Goal: Contribute content

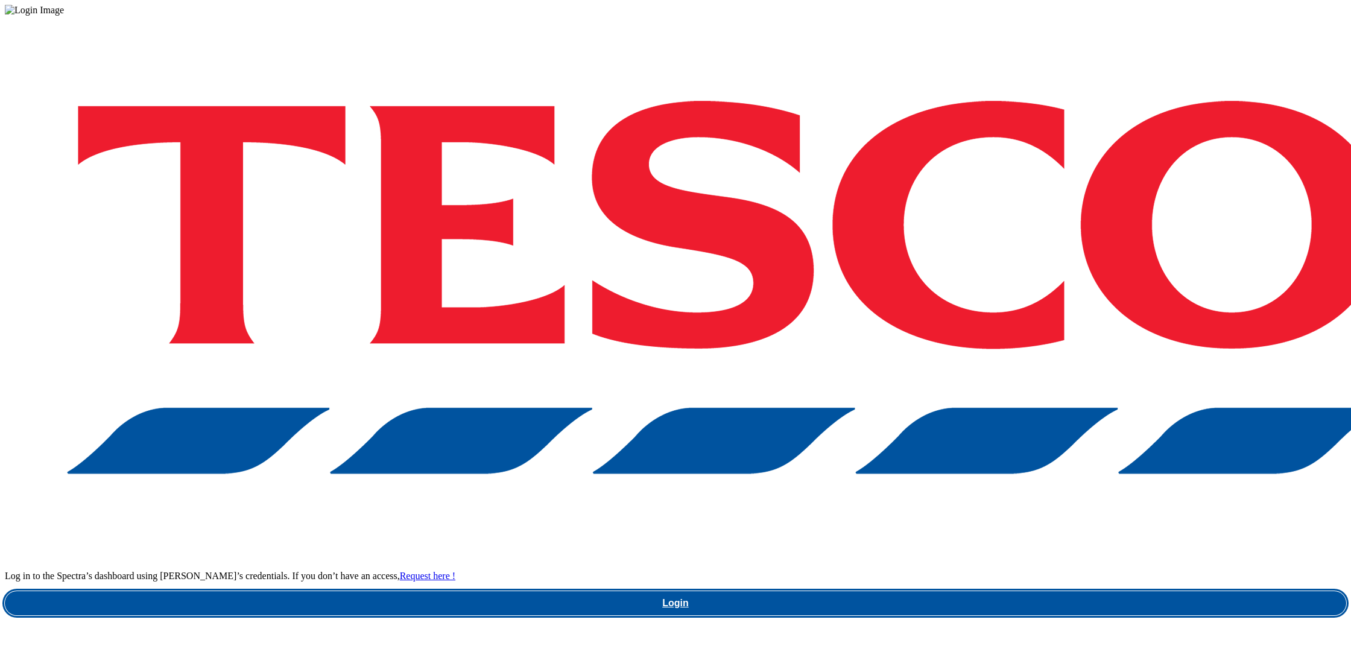
click at [1013, 591] on link "Login" at bounding box center [675, 603] width 1341 height 24
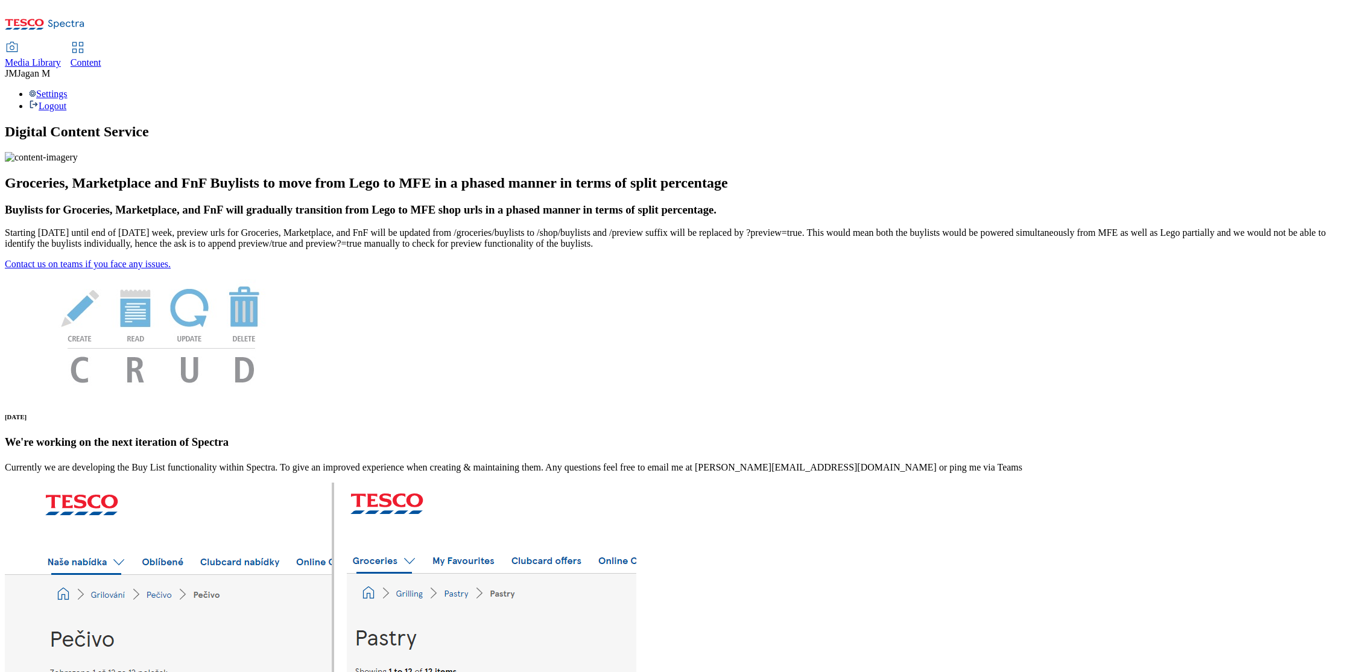
click at [61, 57] on span "Media Library" at bounding box center [33, 62] width 56 height 10
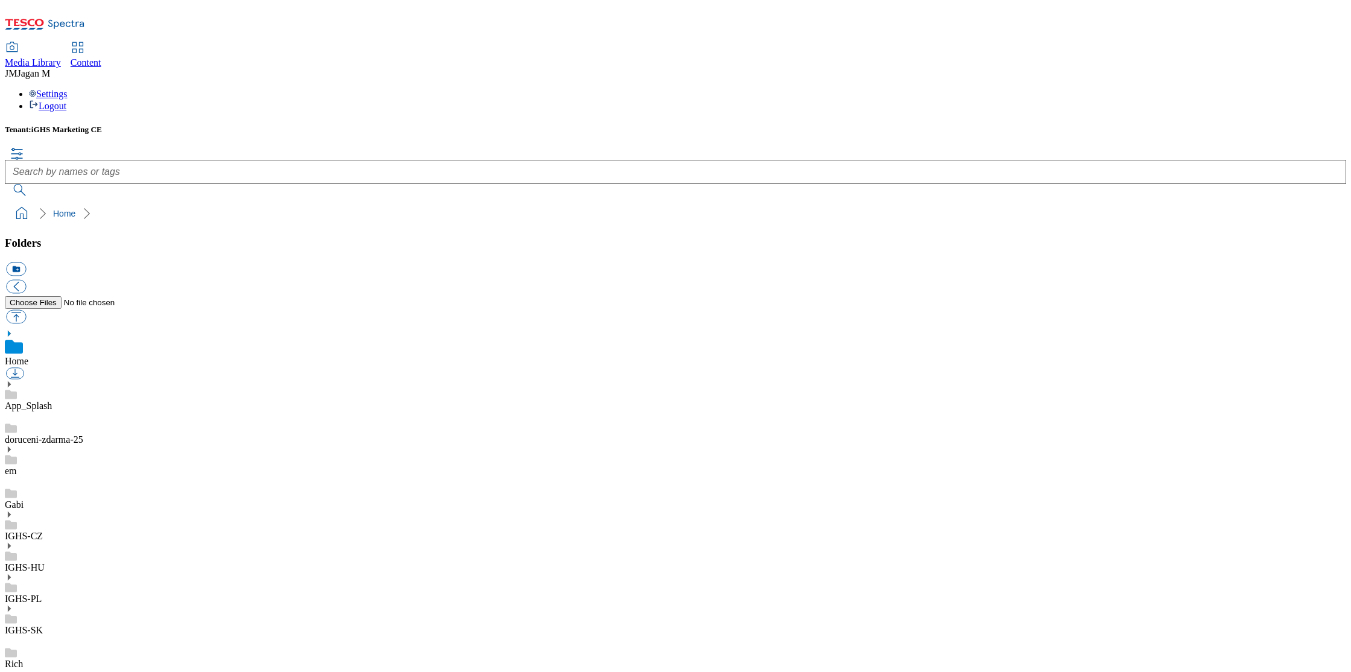
click at [13, 604] on icon at bounding box center [9, 608] width 8 height 8
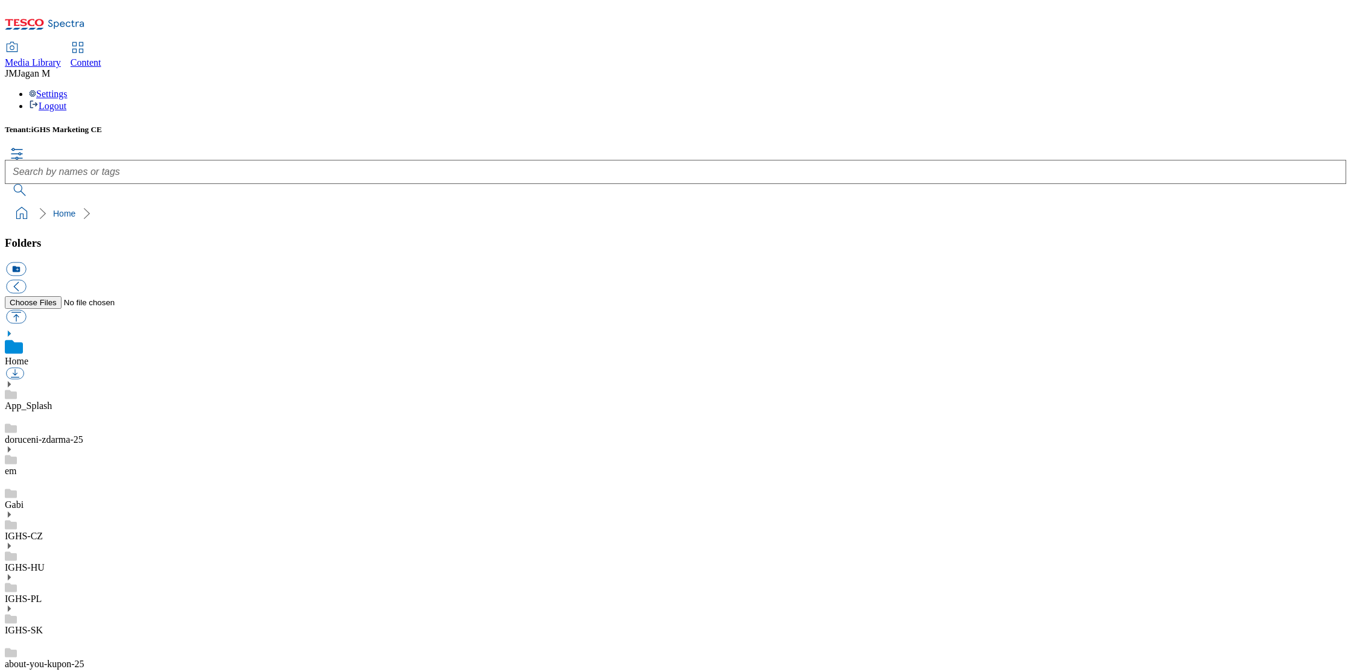
scroll to position [662, 0]
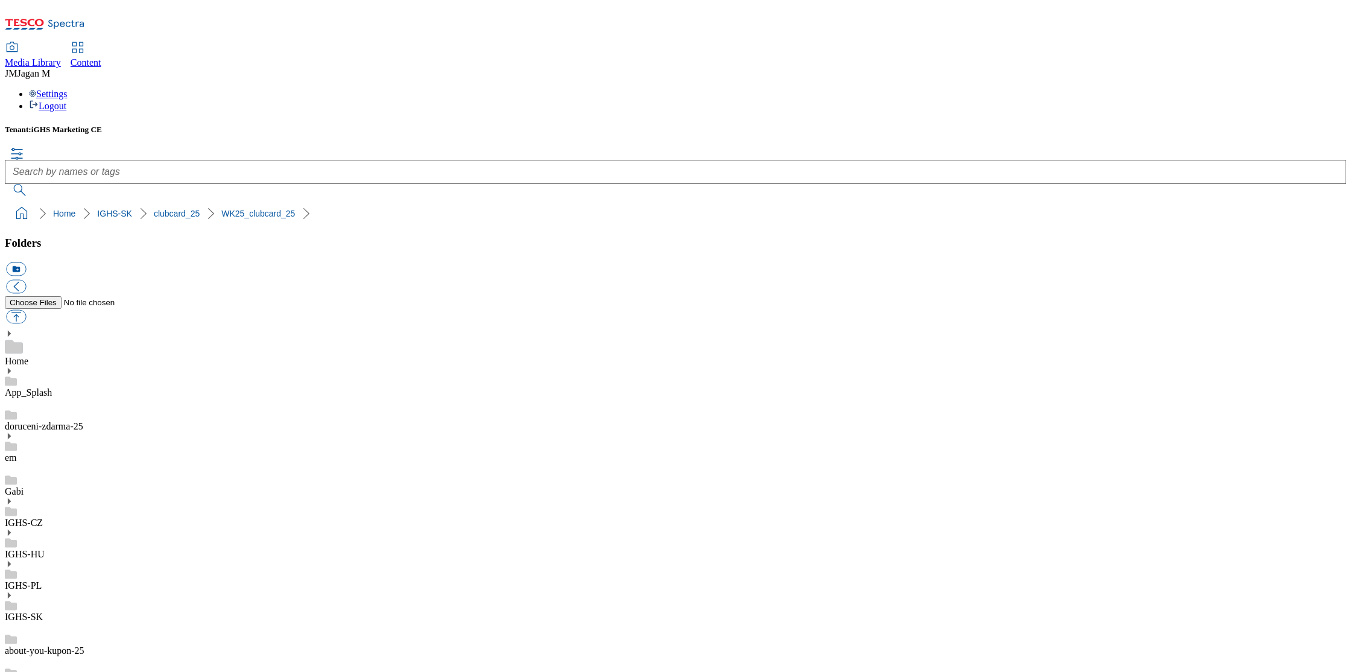
scroll to position [685, 0]
click at [26, 262] on button "icon_new_folder" at bounding box center [16, 269] width 20 height 14
type input "WK"
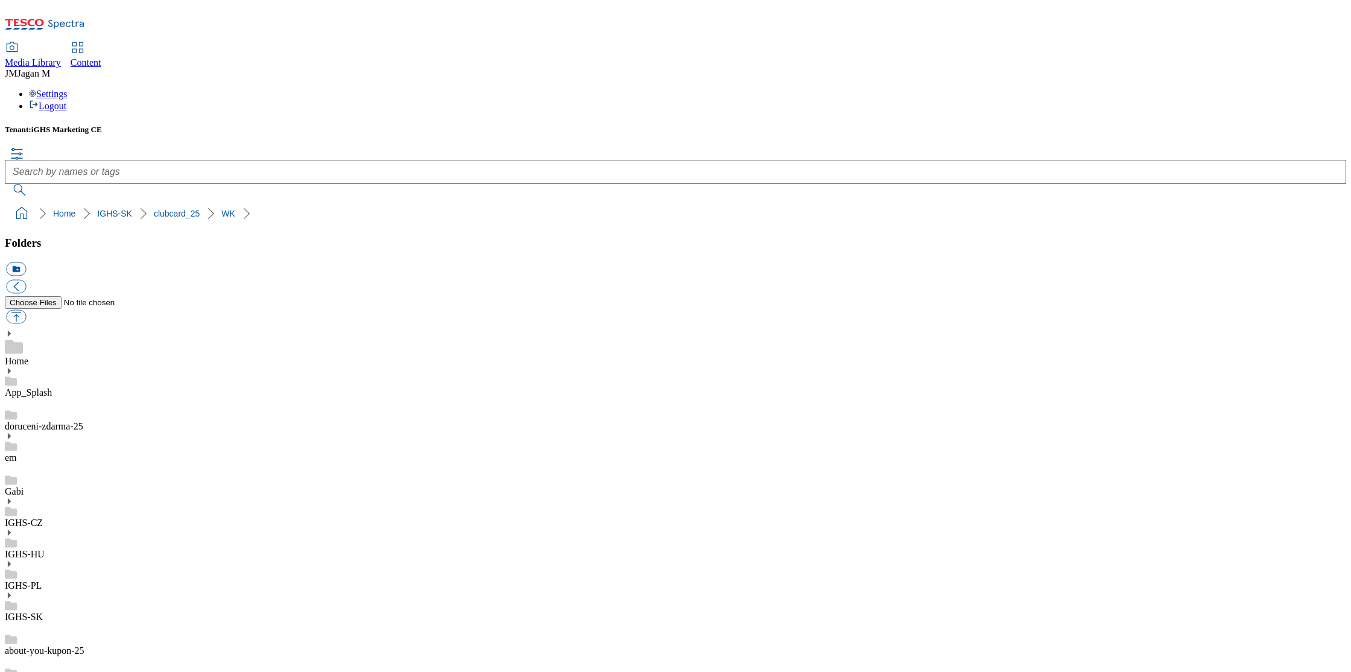
click at [26, 262] on button "icon_new_folder" at bounding box center [16, 269] width 20 height 14
paste input "SK_WK_32"
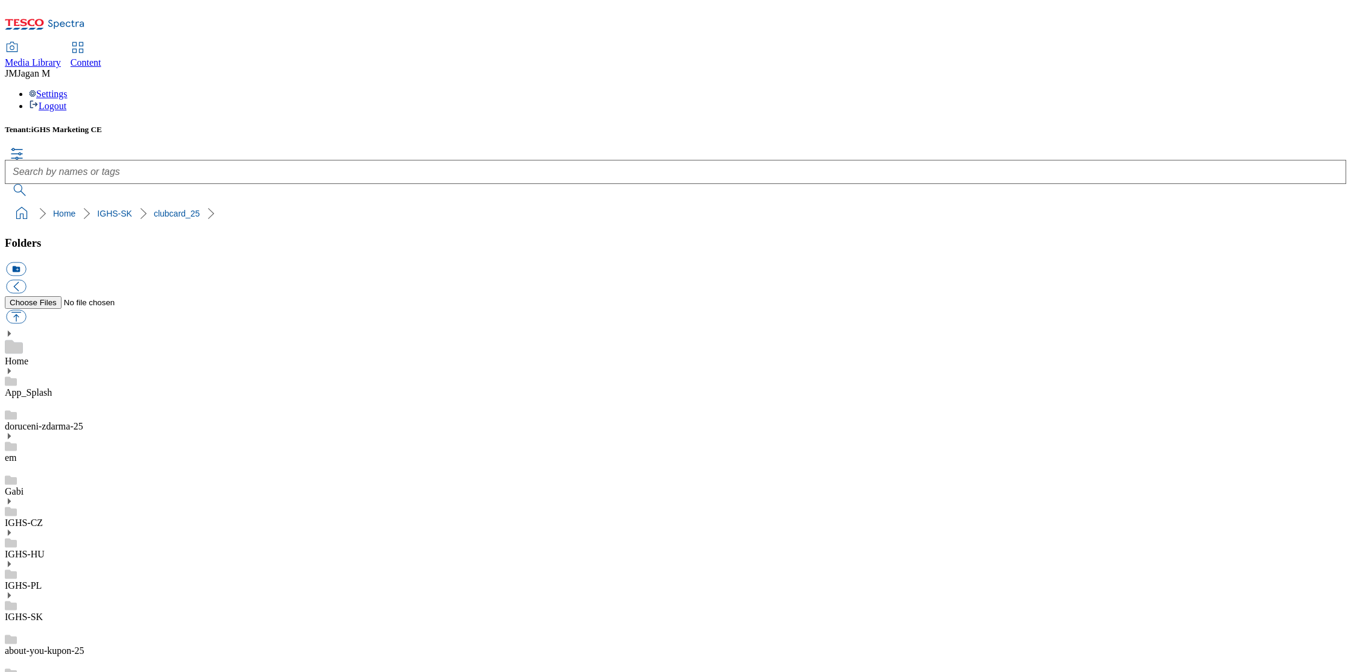
drag, startPoint x: 66, startPoint y: 394, endPoint x: 47, endPoint y: 393, distance: 18.7
type input "WK_32"
drag, startPoint x: 86, startPoint y: 393, endPoint x: 44, endPoint y: 392, distance: 42.2
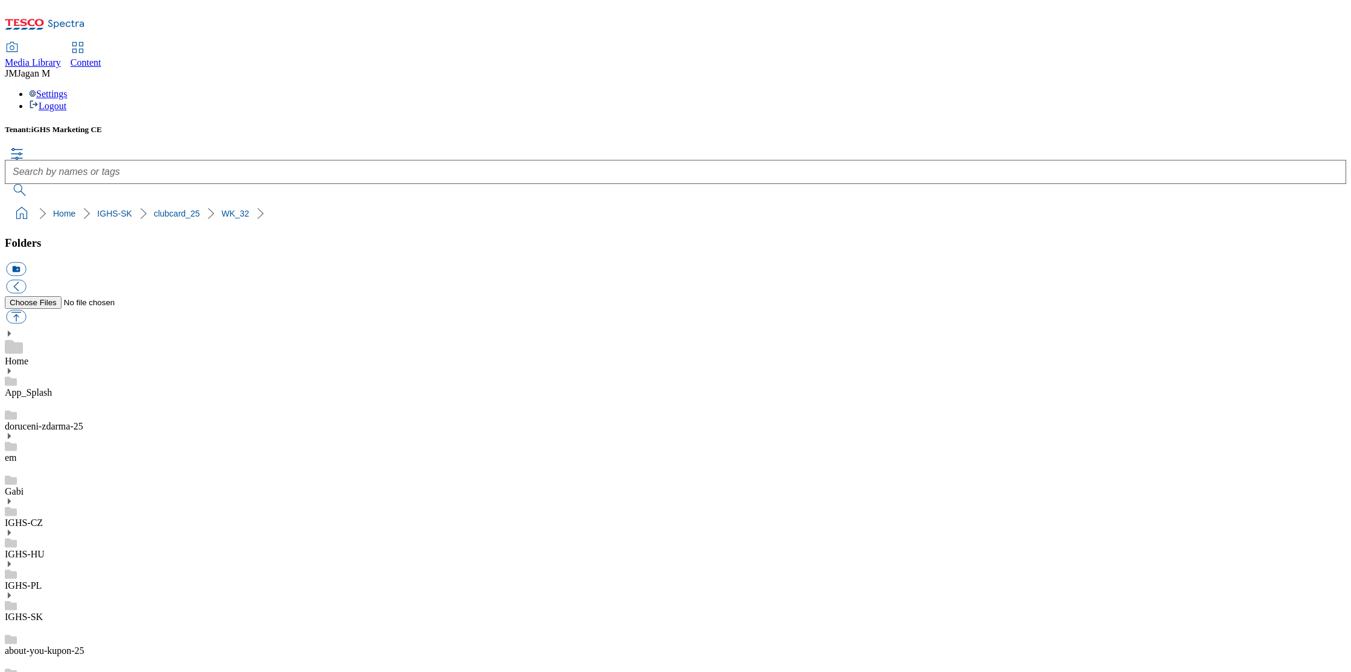
scroll to position [690, 0]
click at [26, 262] on button "icon_new_folder" at bounding box center [16, 269] width 20 height 14
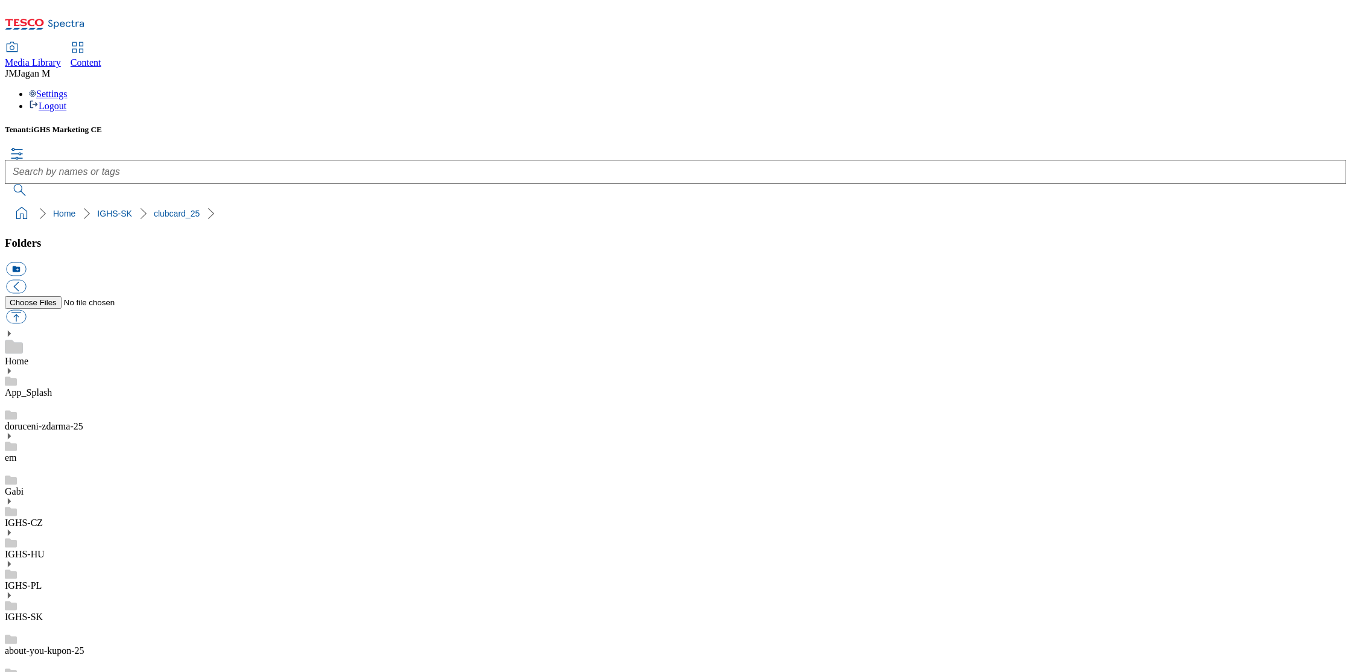
paste input "WK29"
type input "WK29_clubcard_25"
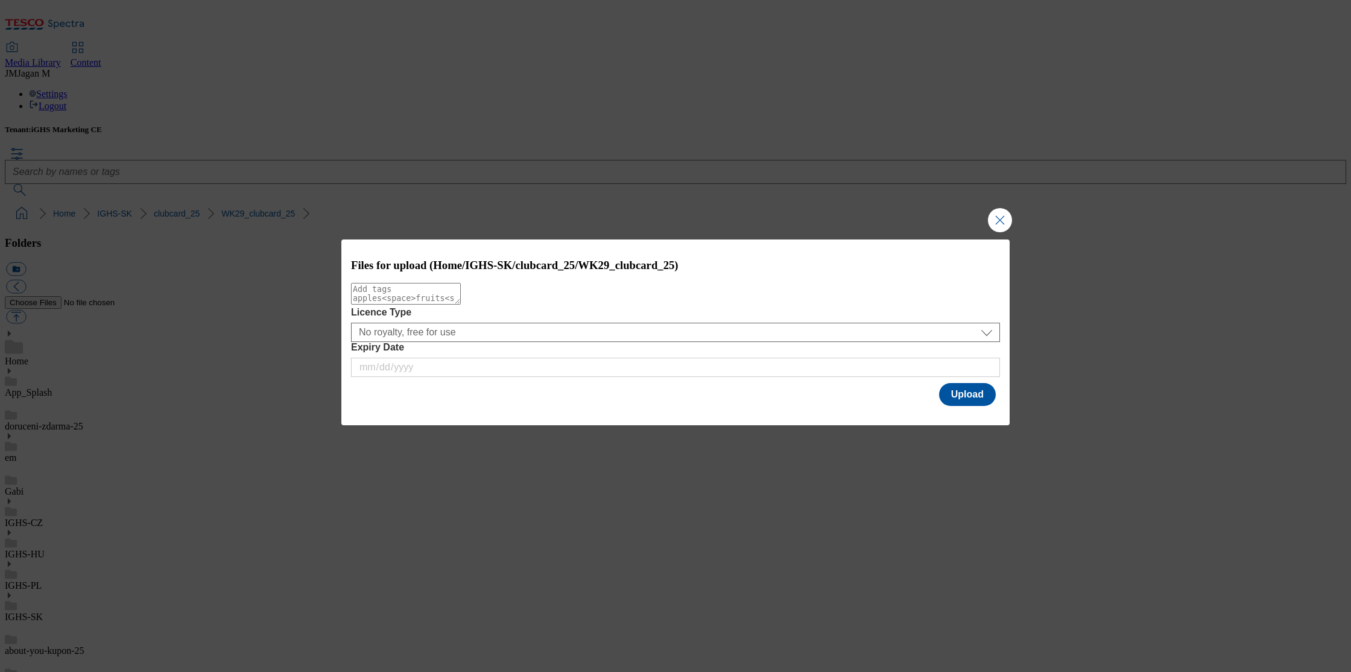
click at [417, 299] on textarea "Modal" at bounding box center [406, 294] width 110 height 22
type textarea "coupon"
click at [957, 393] on button "Upload" at bounding box center [967, 394] width 57 height 23
